Goal: Transaction & Acquisition: Purchase product/service

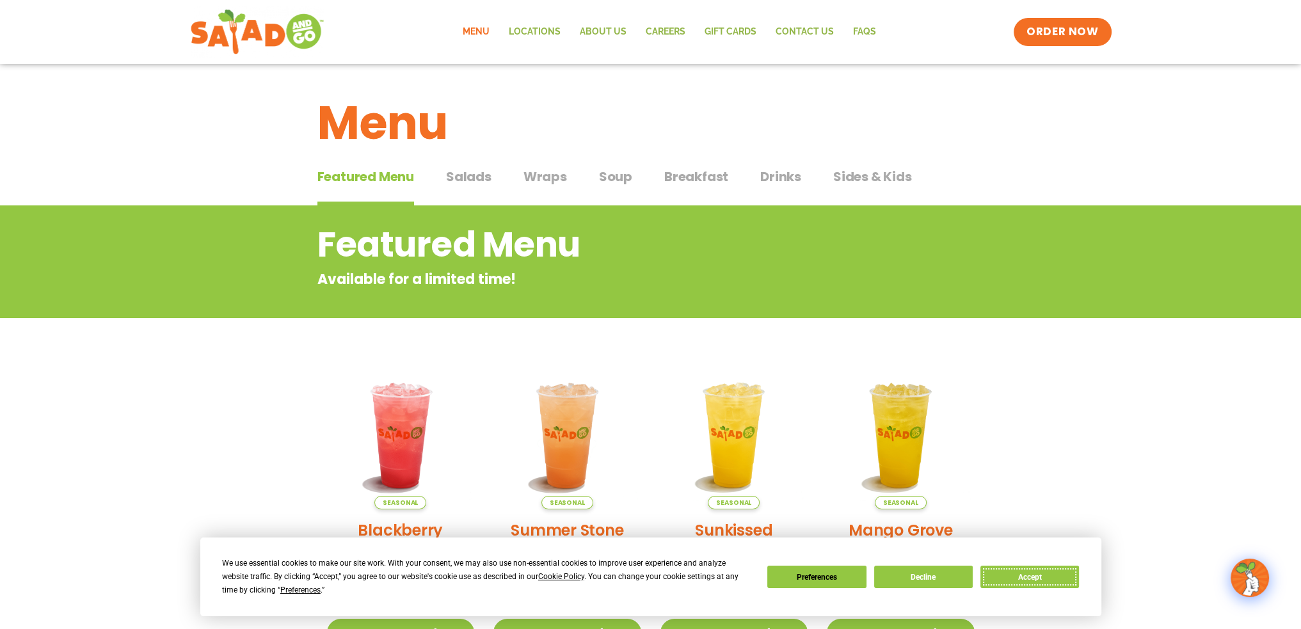
click at [1014, 574] on button "Accept" at bounding box center [1029, 577] width 99 height 22
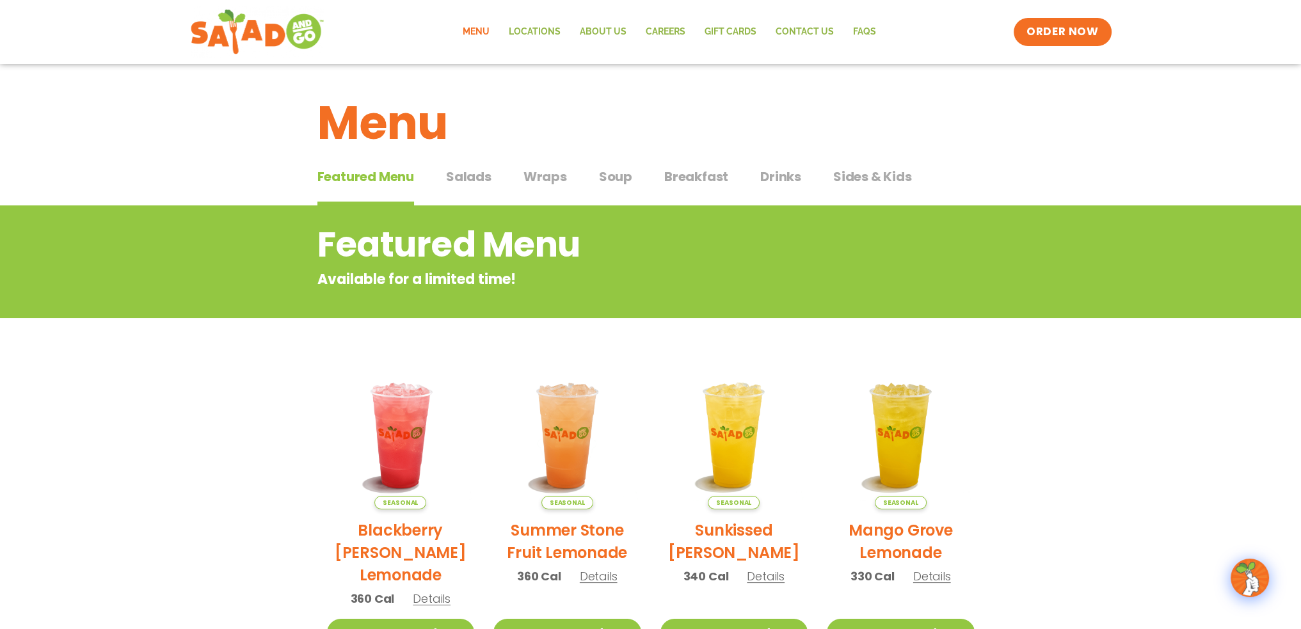
click at [550, 179] on span "Wraps" at bounding box center [545, 176] width 44 height 19
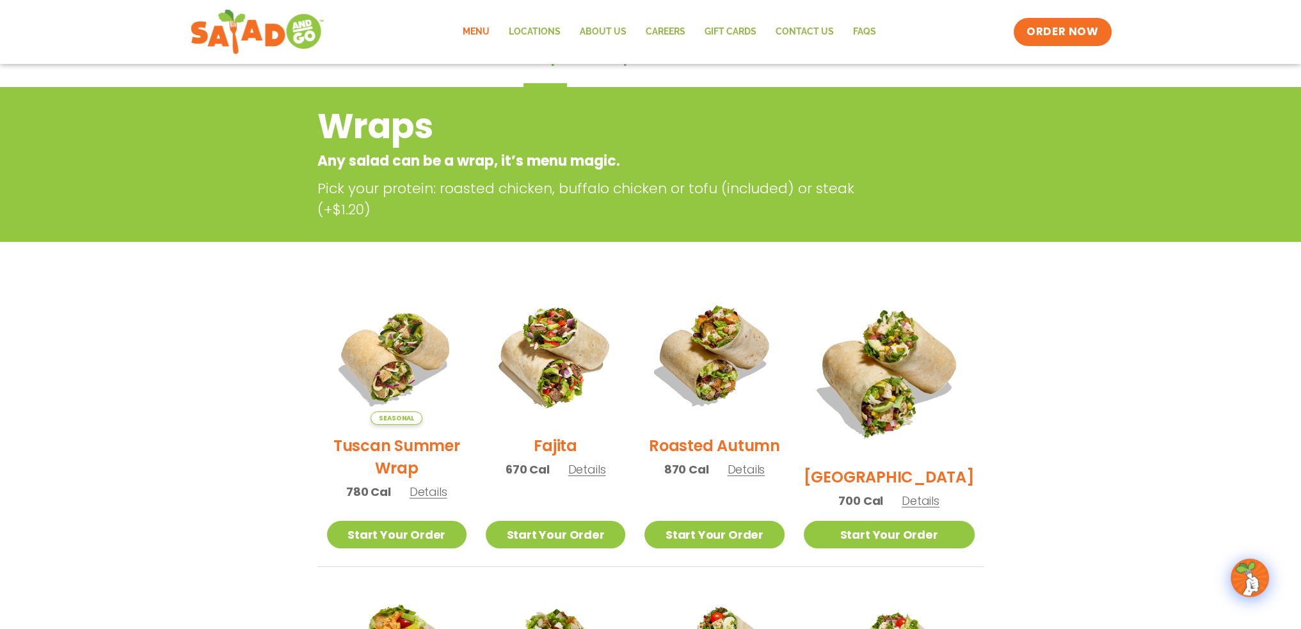
scroll to position [85, 0]
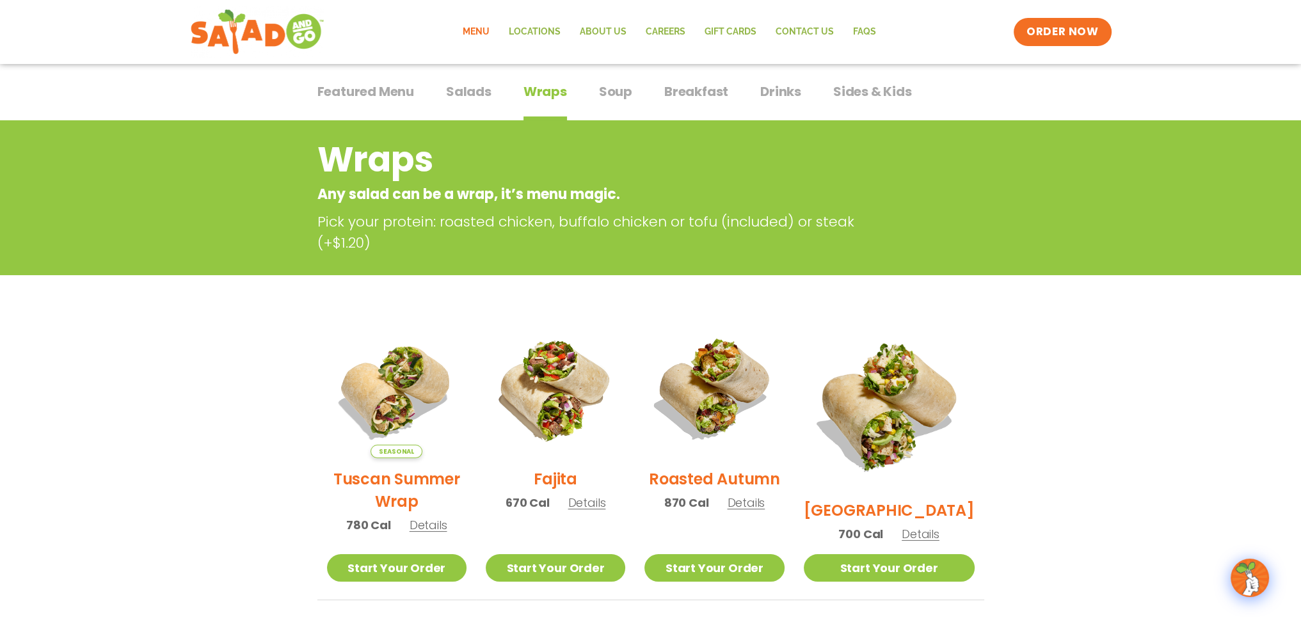
click at [484, 97] on span "Salads" at bounding box center [468, 91] width 45 height 19
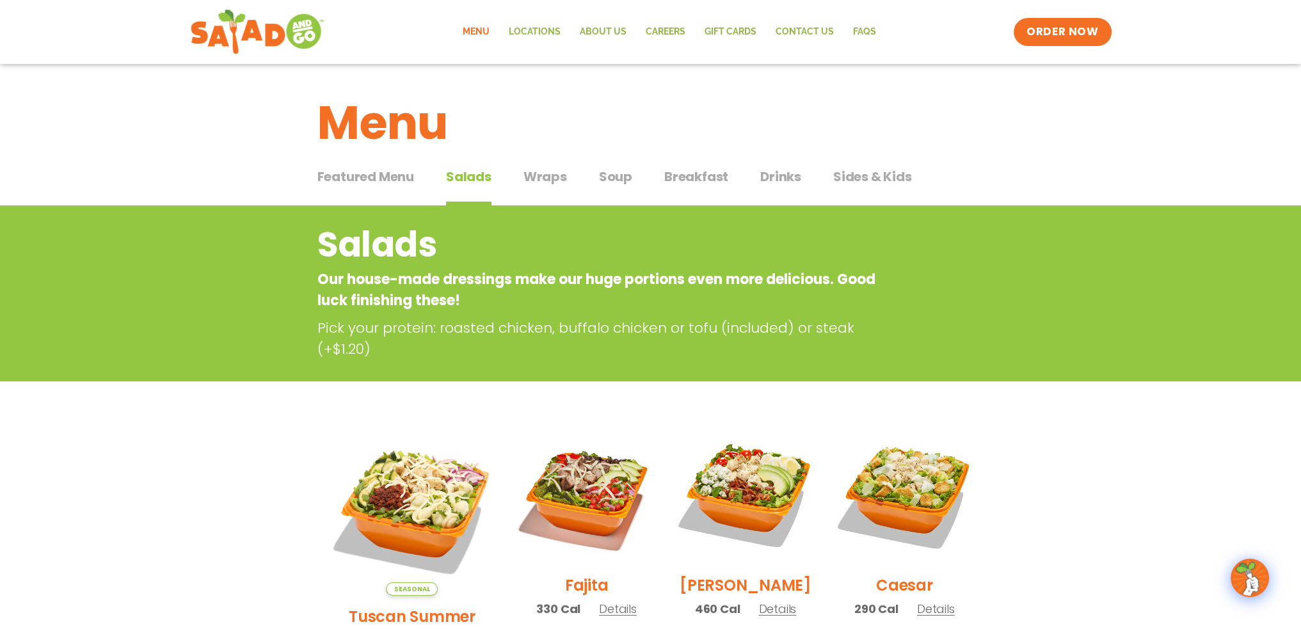
click at [553, 174] on span "Wraps" at bounding box center [545, 176] width 44 height 19
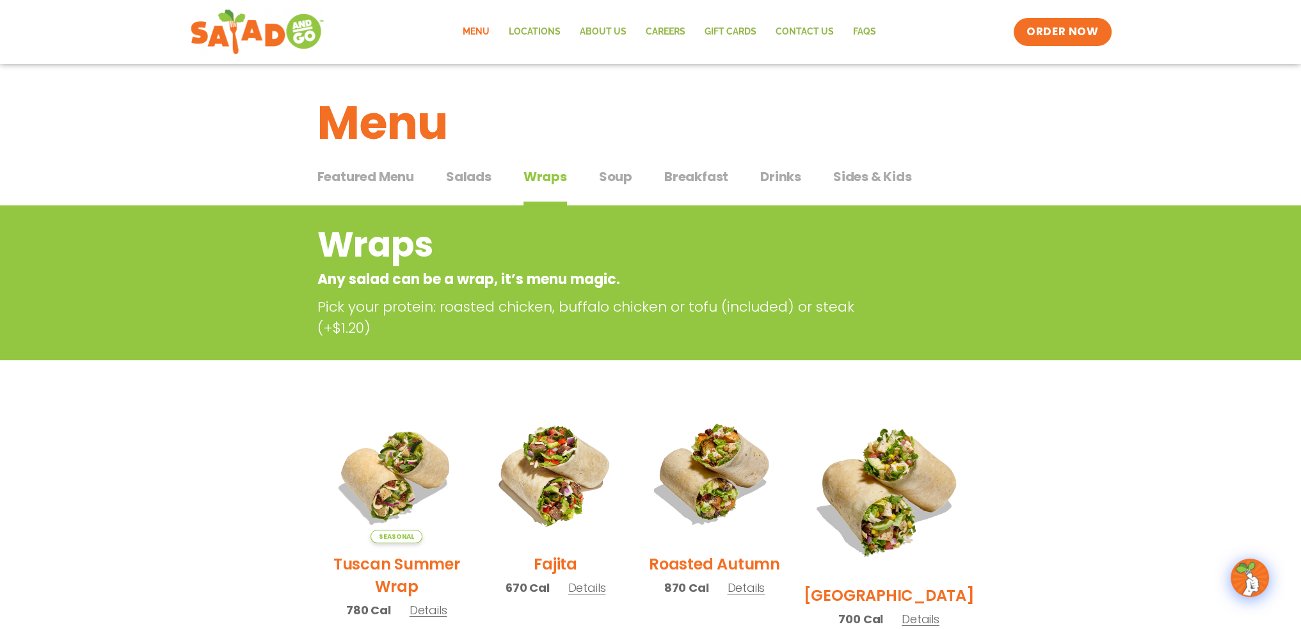
click at [471, 182] on span "Salads" at bounding box center [468, 176] width 45 height 19
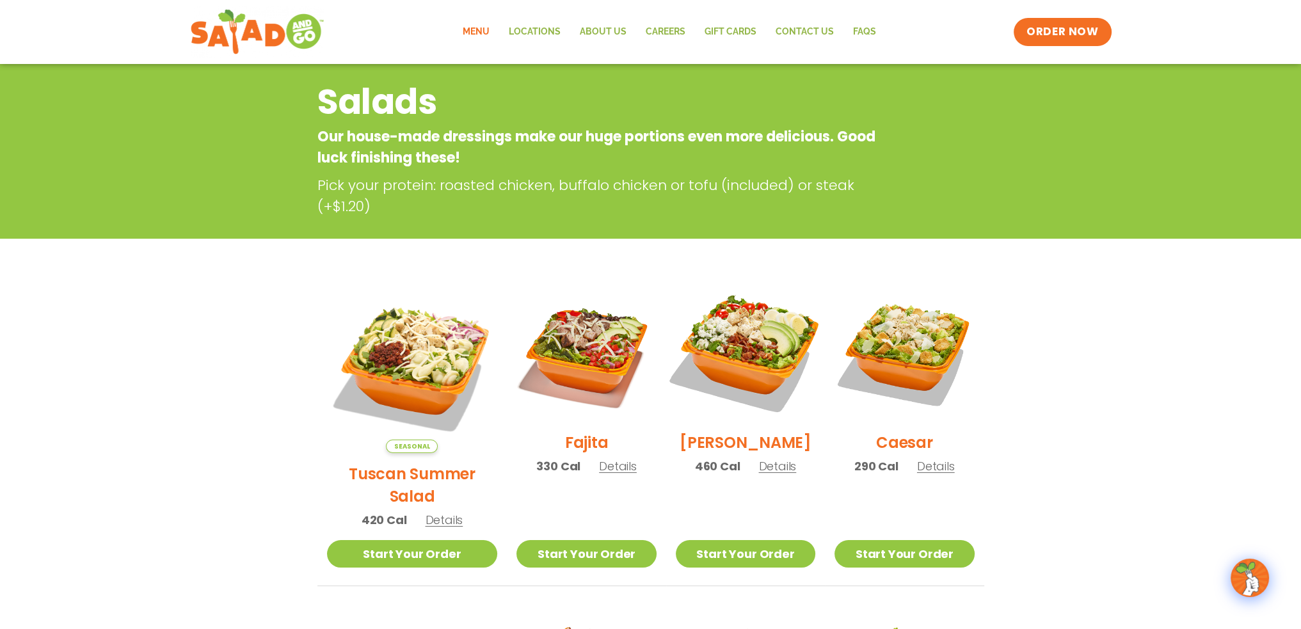
scroll to position [149, 0]
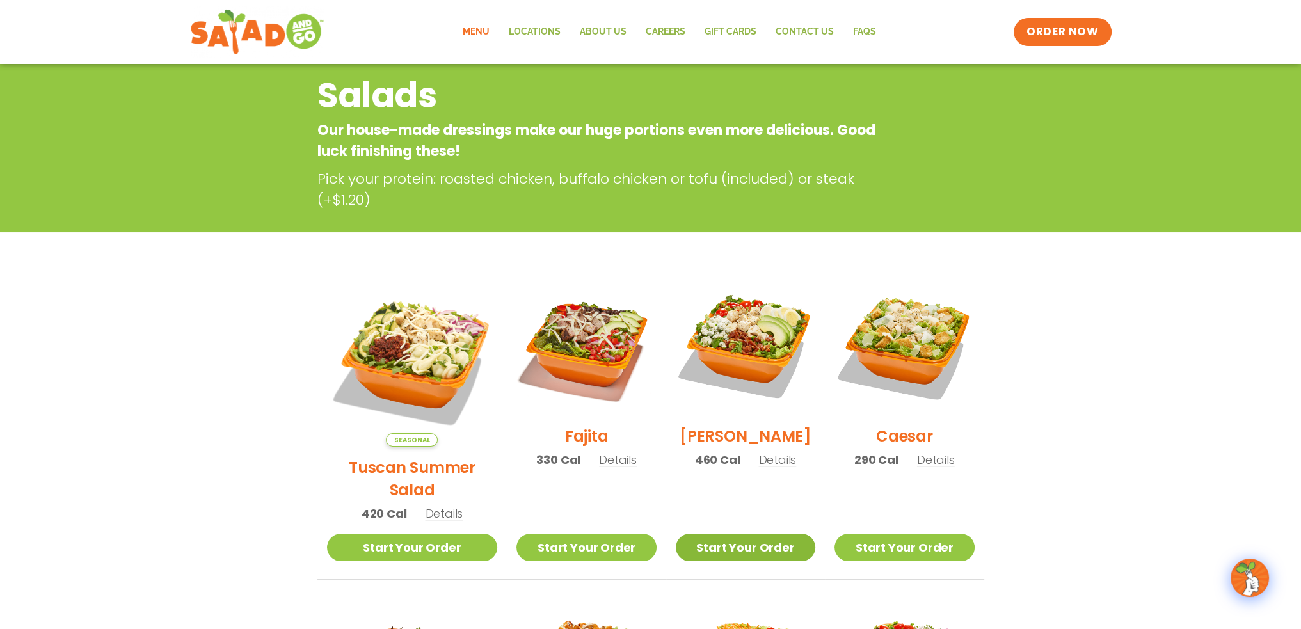
click at [746, 534] on link "Start Your Order" at bounding box center [746, 548] width 140 height 28
